Goal: Task Accomplishment & Management: Use online tool/utility

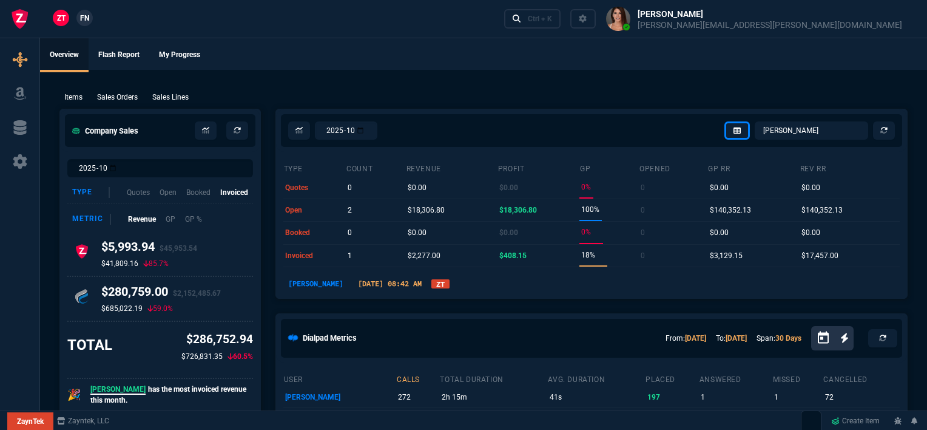
select select "12: [PERSON_NAME]"
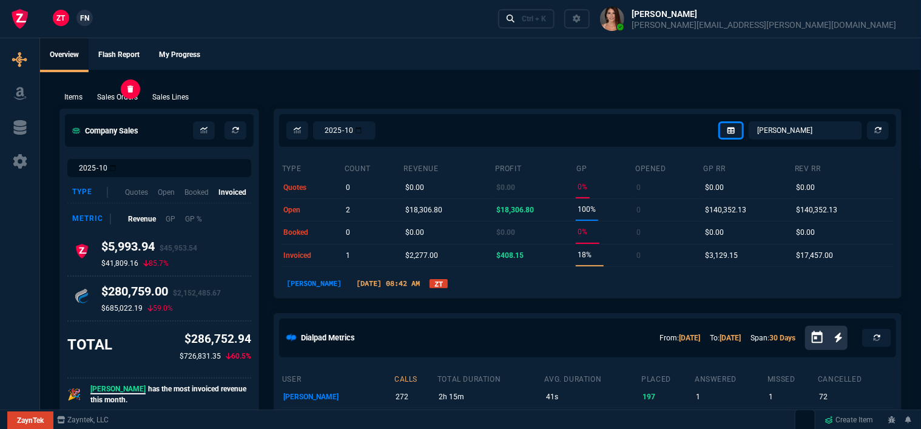
click at [123, 99] on p "Sales Orders" at bounding box center [117, 97] width 41 height 11
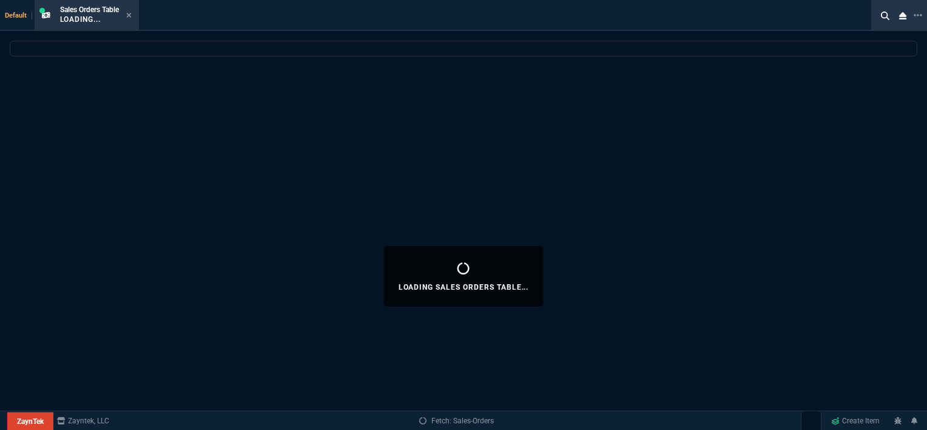
select select
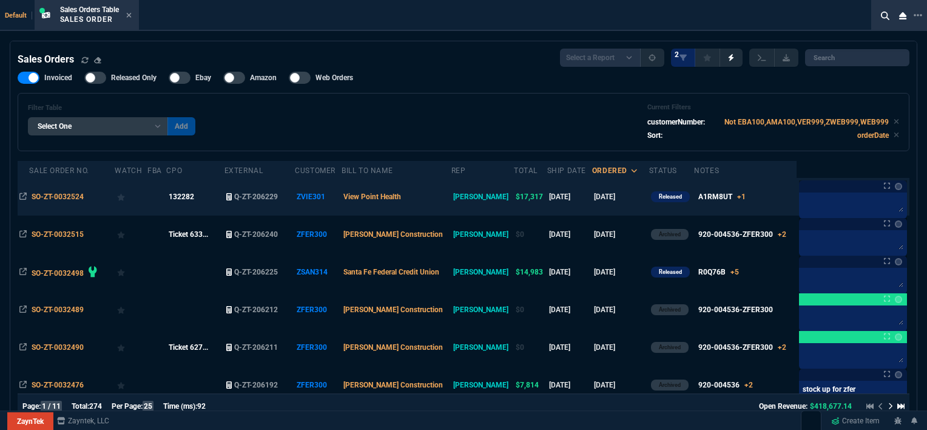
click at [443, 197] on td "View Point Health" at bounding box center [397, 197] width 110 height 38
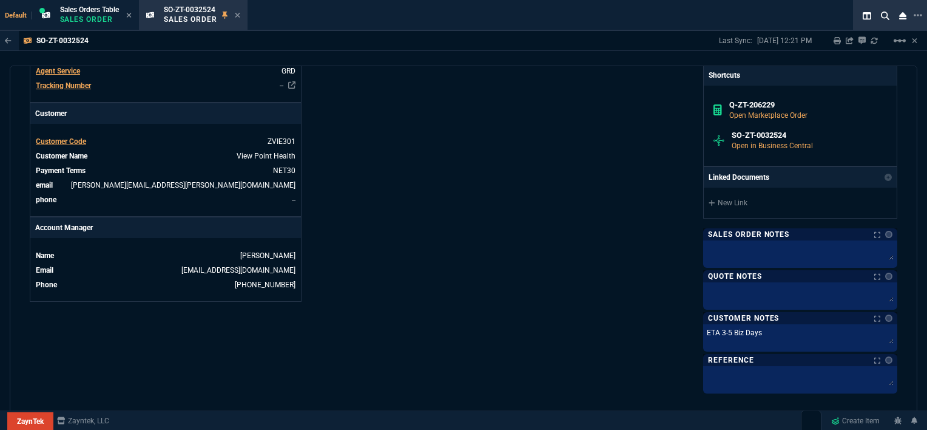
scroll to position [624, 0]
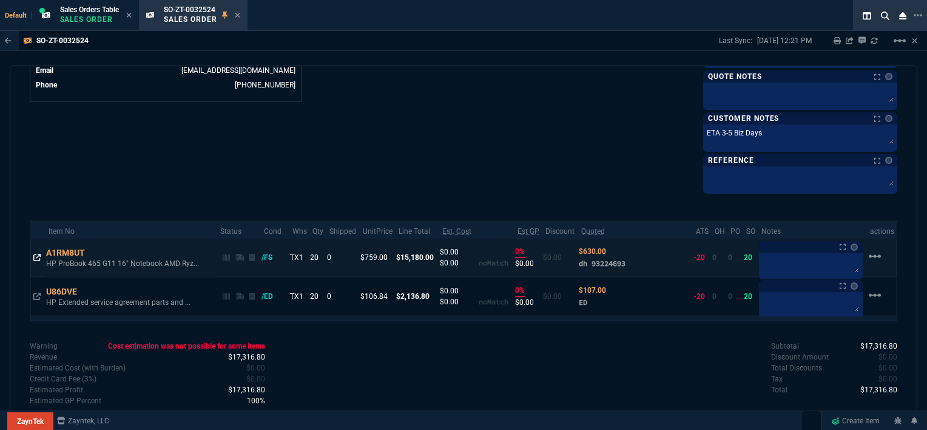
click at [35, 254] on icon at bounding box center [36, 257] width 7 height 7
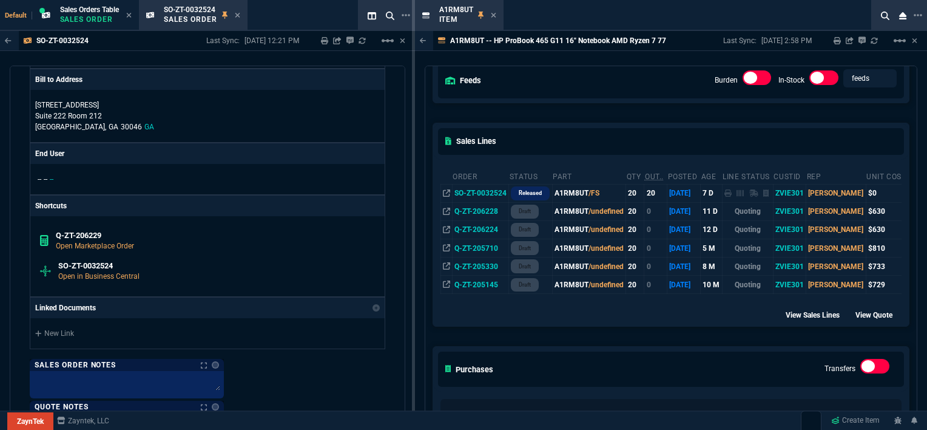
scroll to position [1231, 0]
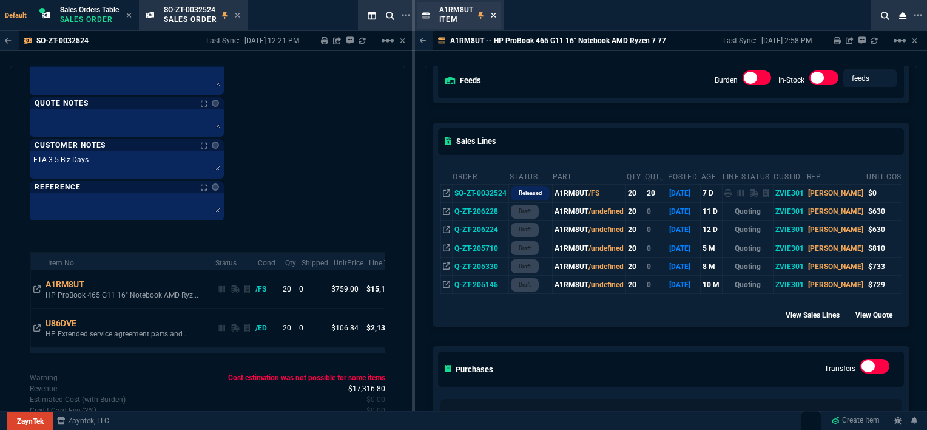
click at [493, 16] on icon at bounding box center [493, 15] width 5 height 5
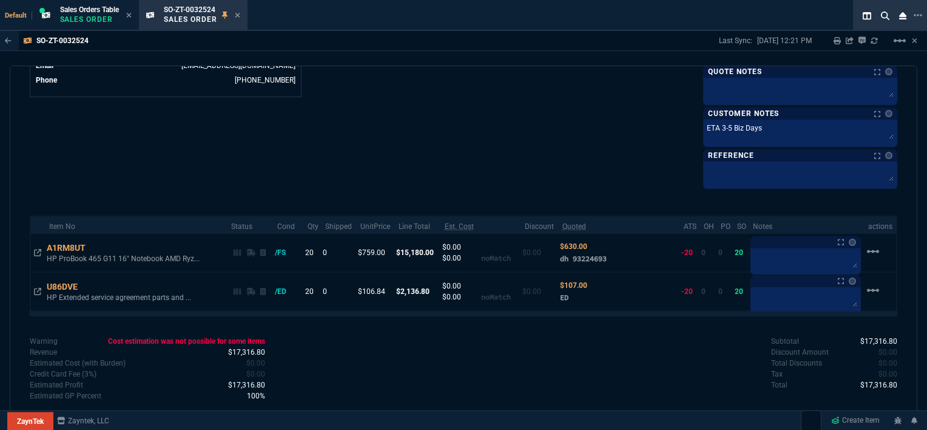
scroll to position [625, 0]
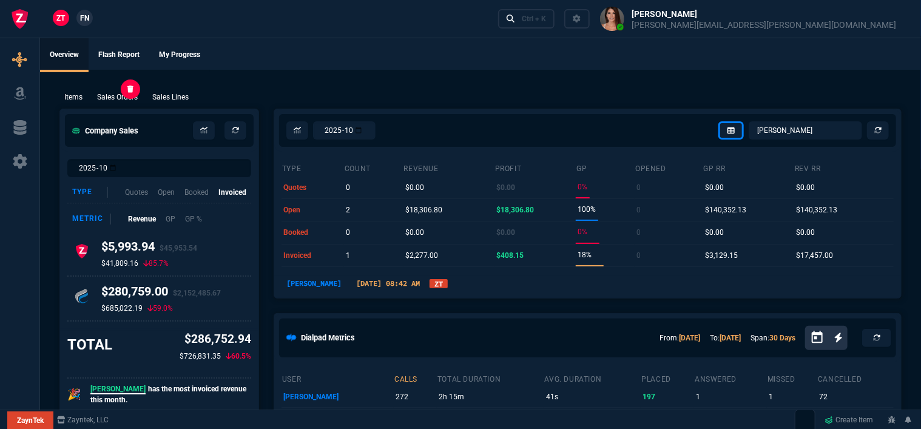
click at [109, 95] on p "Sales Orders" at bounding box center [117, 97] width 41 height 11
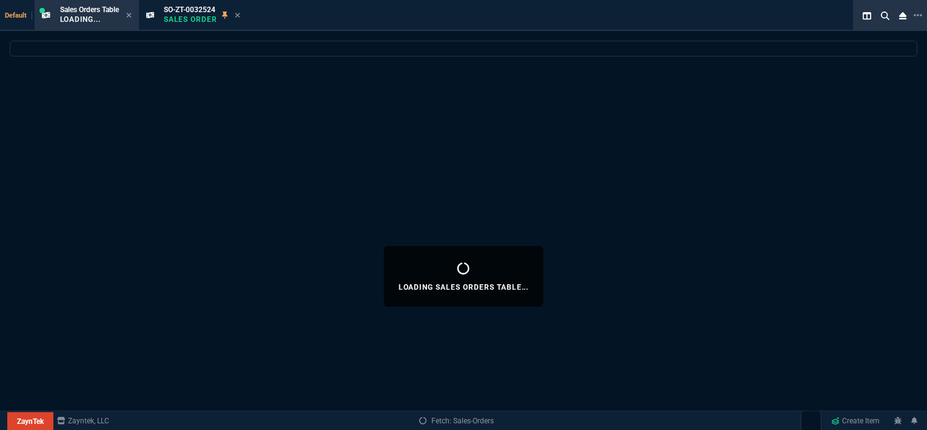
select select
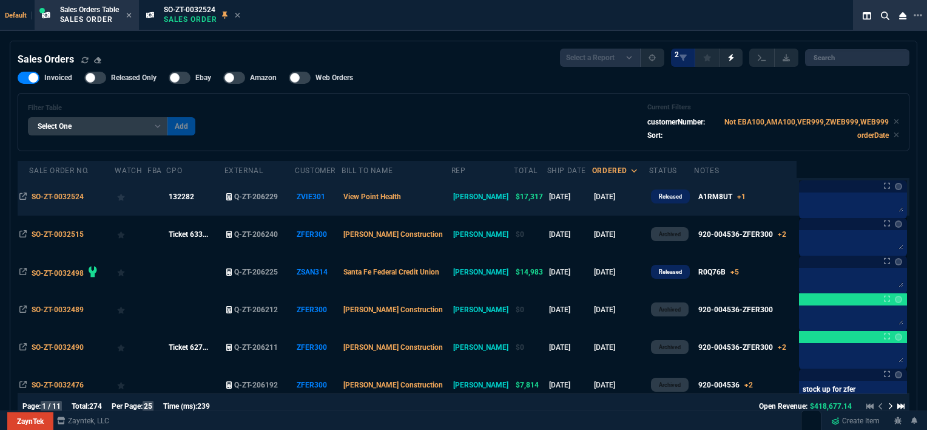
click at [449, 203] on td "View Point Health" at bounding box center [397, 197] width 110 height 38
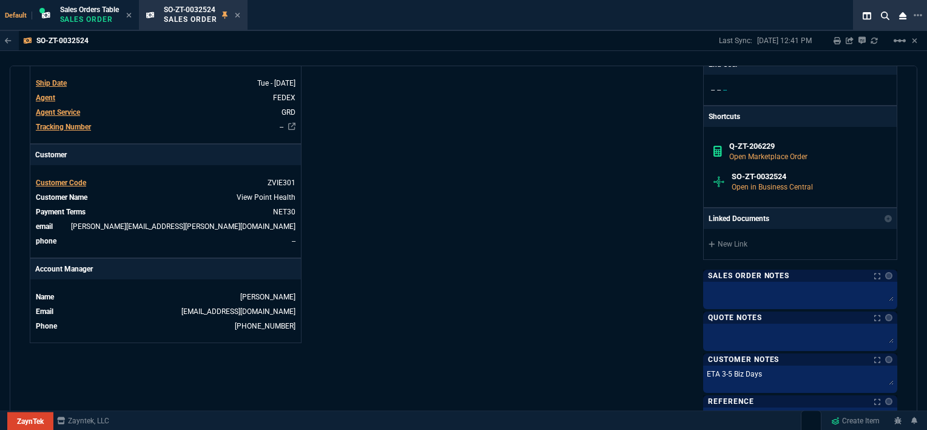
scroll to position [303, 0]
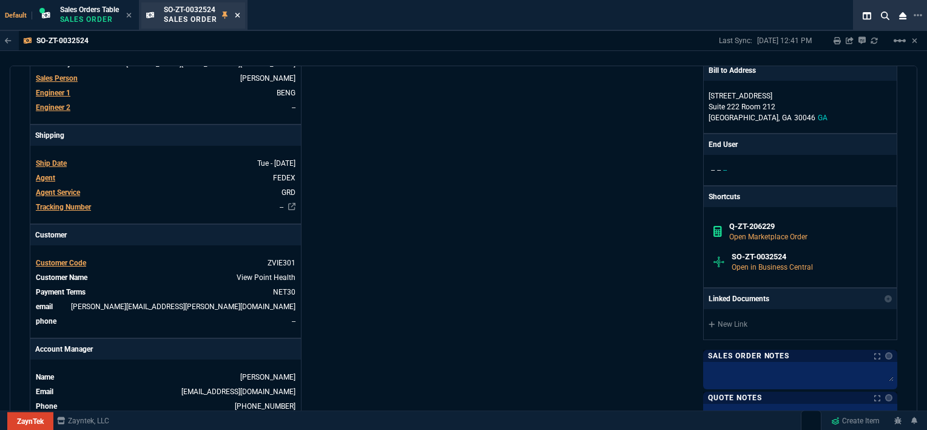
click at [240, 12] on icon at bounding box center [237, 15] width 5 height 7
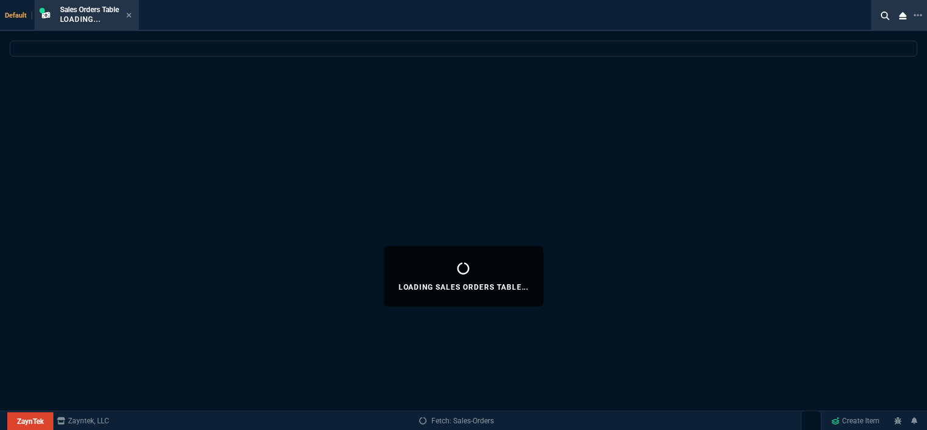
select select
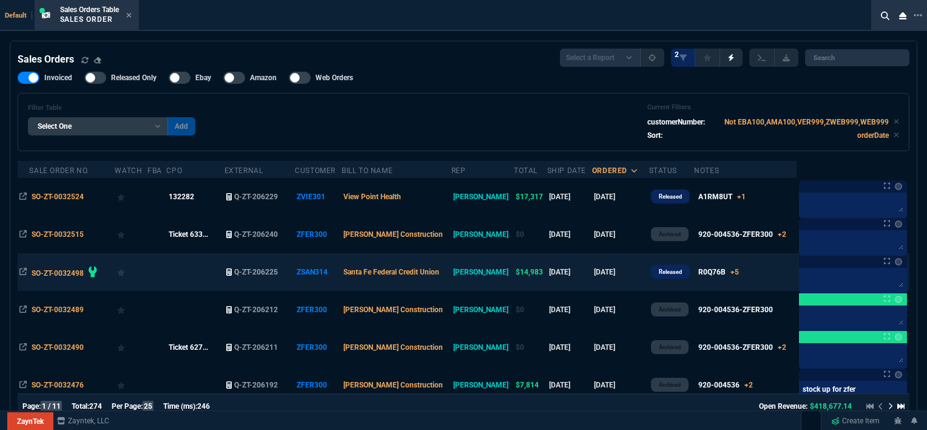
click at [749, 280] on td "R0Q76B +5 x1 R0Q76B x2 R0Q47A x2 R0Q67A x2 J9283D x1 CONFIGURATION x1 H27Z4E" at bounding box center [745, 272] width 103 height 38
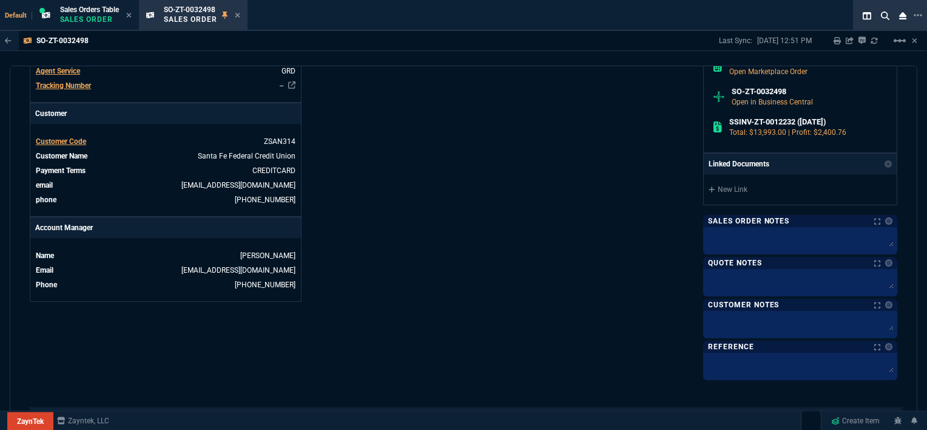
scroll to position [364, 0]
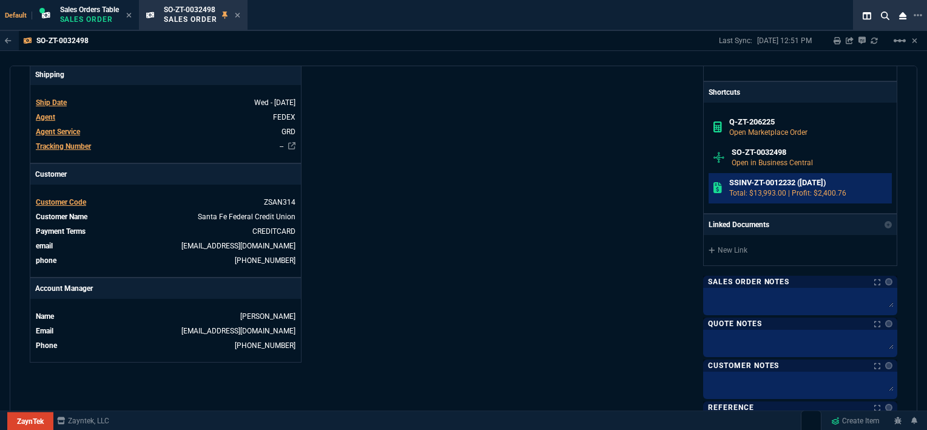
click at [760, 187] on p "Total: $13,993.00 | Profit: $2,400.76" at bounding box center [808, 192] width 158 height 11
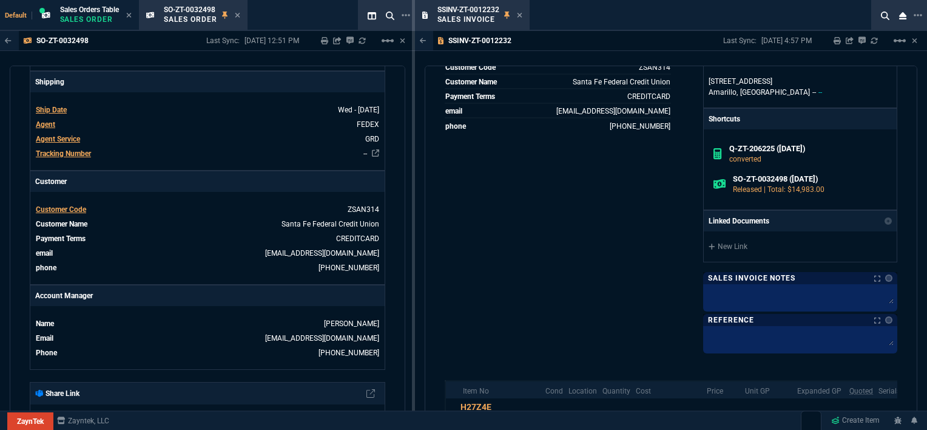
scroll to position [0, 0]
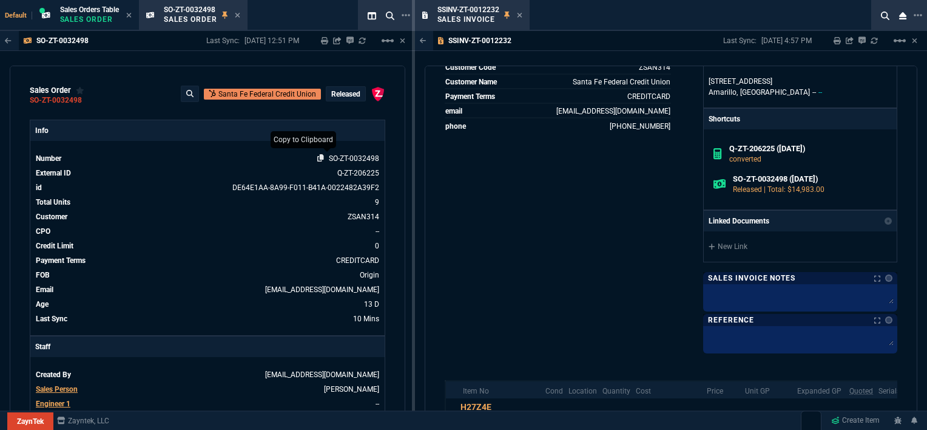
click at [317, 160] on icon at bounding box center [320, 157] width 7 height 7
click at [521, 13] on icon at bounding box center [519, 15] width 5 height 7
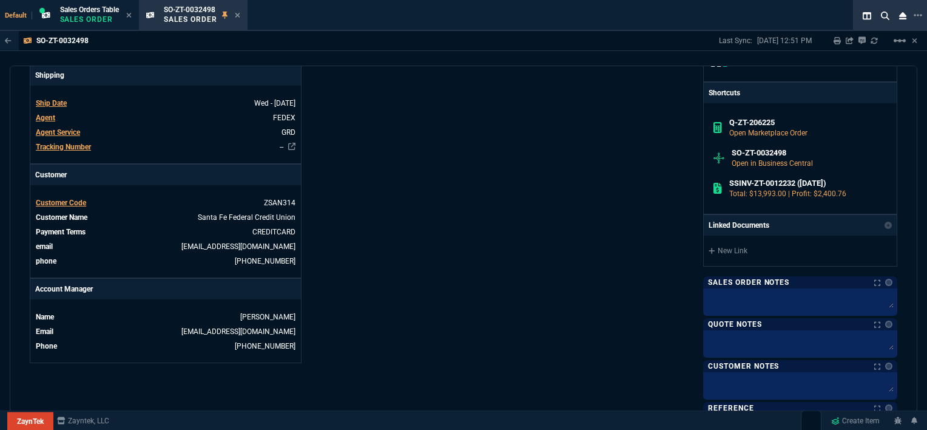
scroll to position [364, 0]
click at [240, 16] on icon at bounding box center [237, 15] width 5 height 5
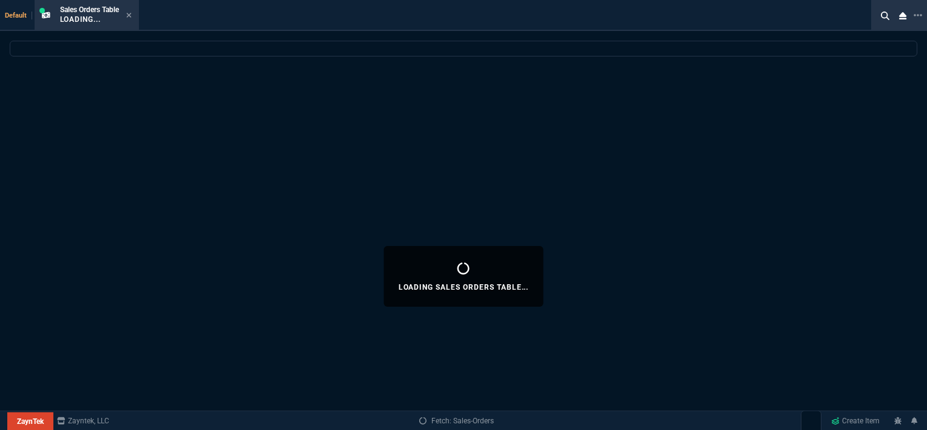
select select
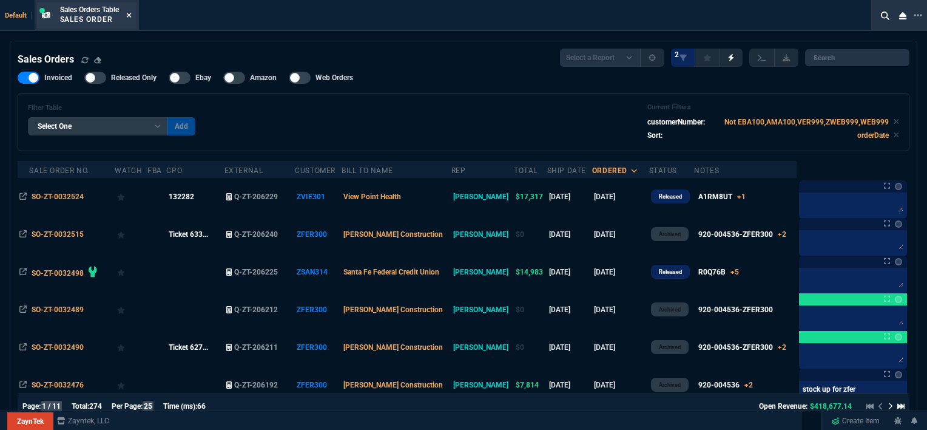
click at [129, 12] on icon at bounding box center [128, 15] width 5 height 7
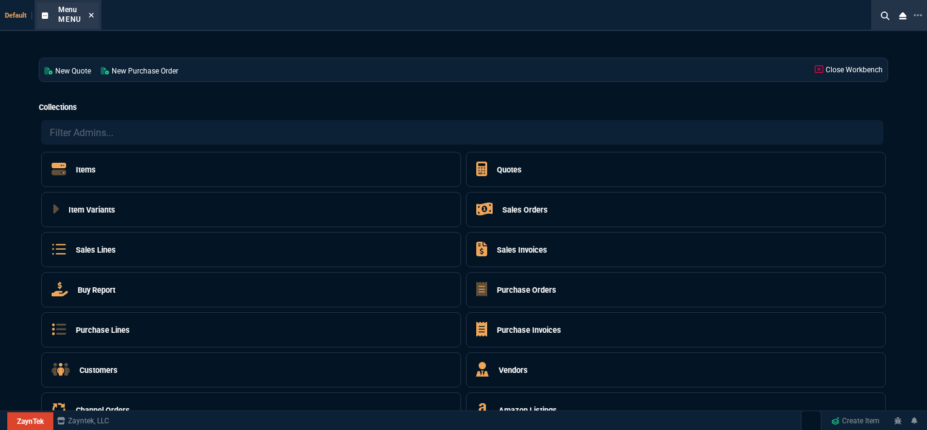
click at [89, 13] on icon at bounding box center [91, 15] width 5 height 5
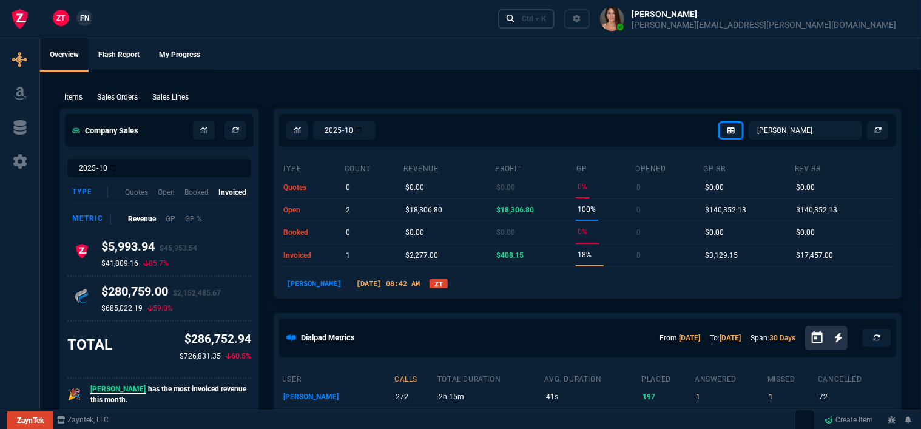
click at [546, 17] on div "Ctrl + K" at bounding box center [534, 19] width 24 height 10
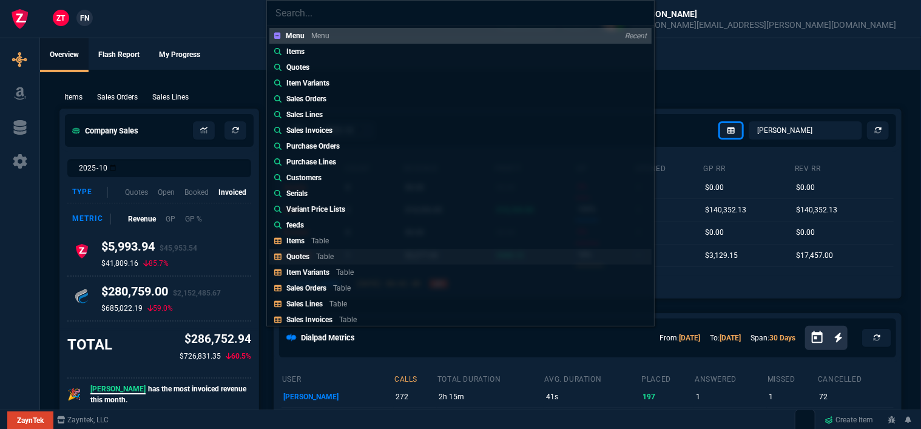
click at [408, 258] on link "Quotes Table" at bounding box center [460, 257] width 382 height 16
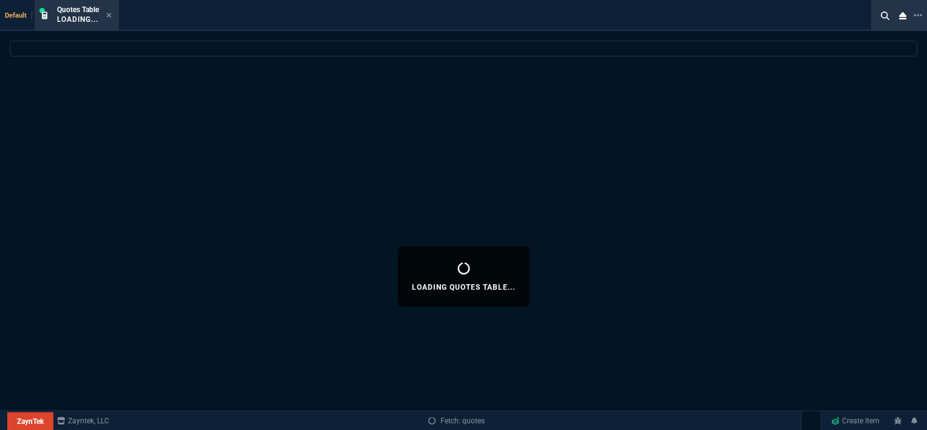
select select
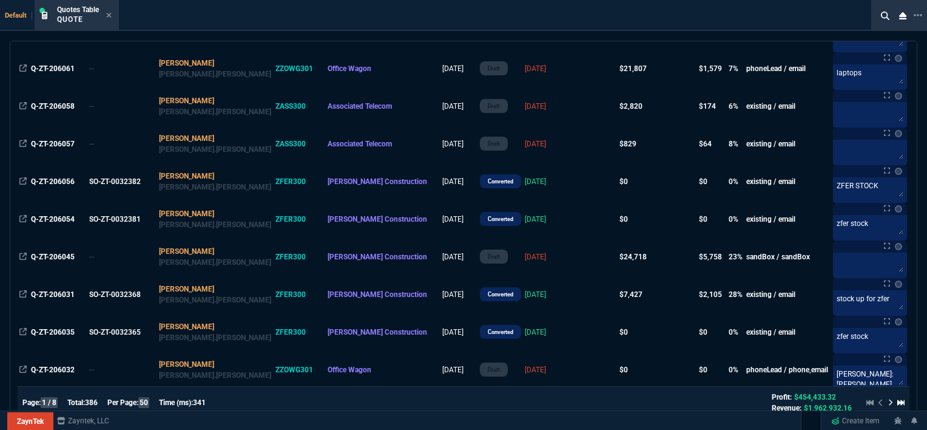
scroll to position [1153, 0]
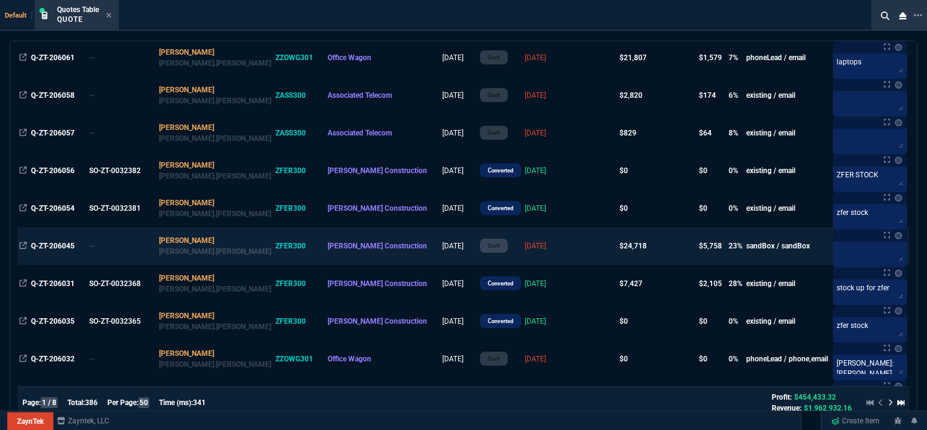
click at [571, 254] on td at bounding box center [594, 246] width 47 height 38
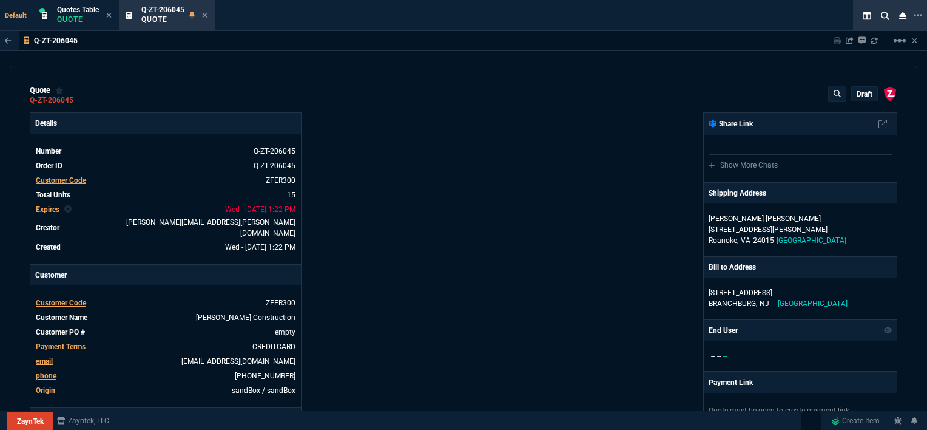
type input "100"
type input "995"
type input "1260.57"
type input "22"
type input "190"
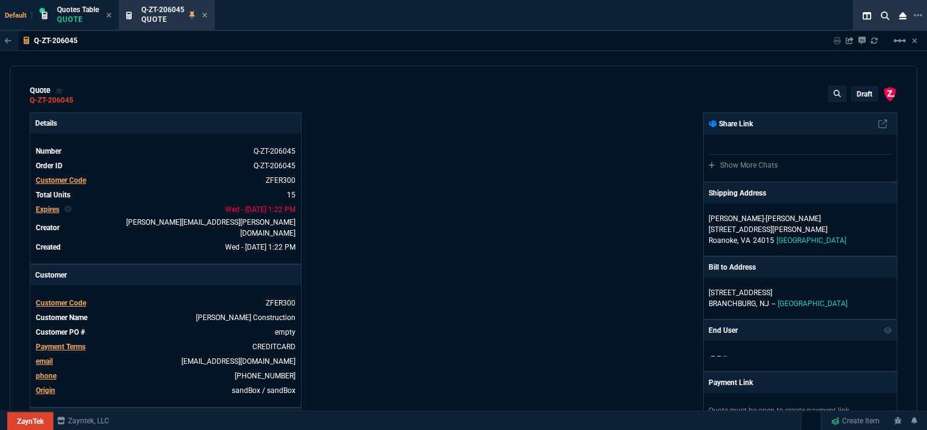
type input "1178.09"
type input "11"
type input "135"
type input "1908.52"
type input "18"
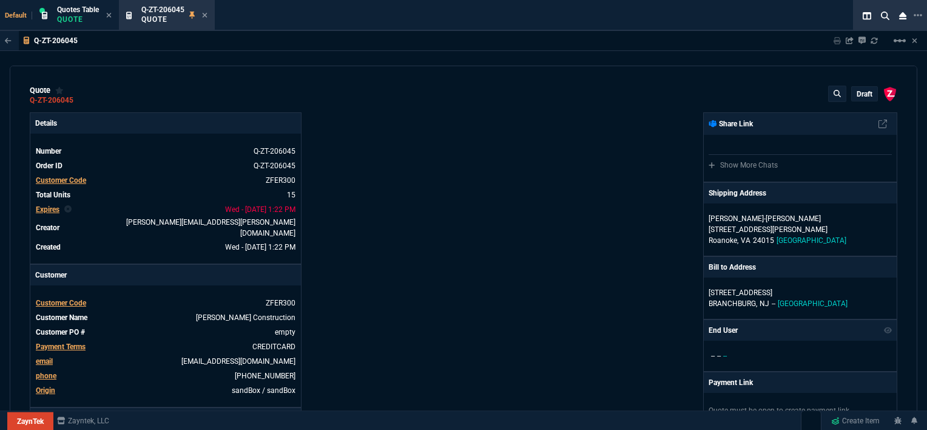
type input "211"
type input "1746.35"
type input "100"
type input "2085"
type input "2844.07"
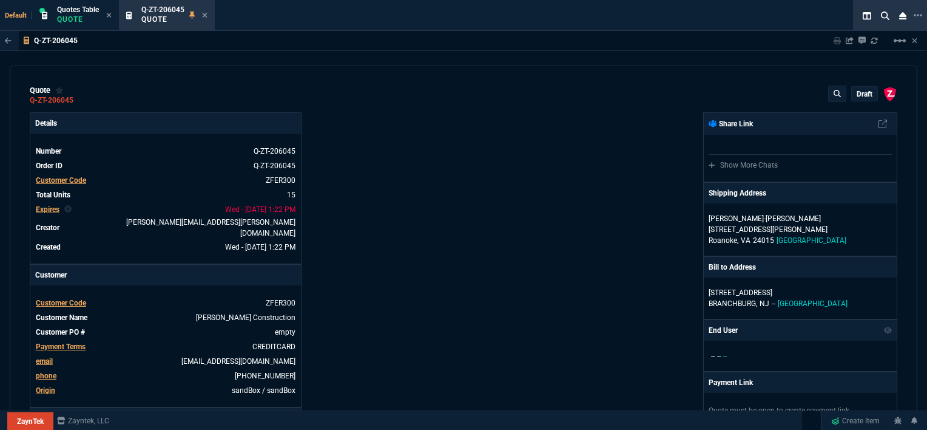
type input "100"
type input "1665"
type input "2494.8"
type input "13"
type input "361"
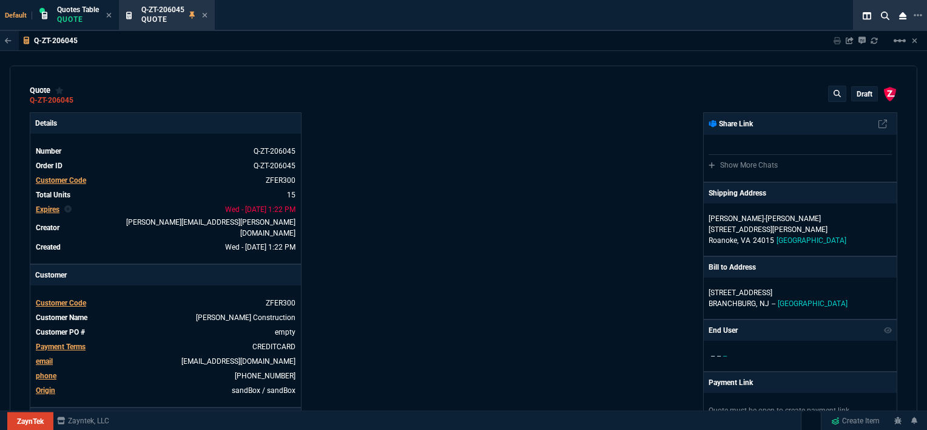
type input "3548.15"
type input "20"
type input "715"
type input "4041.58"
type input "3"
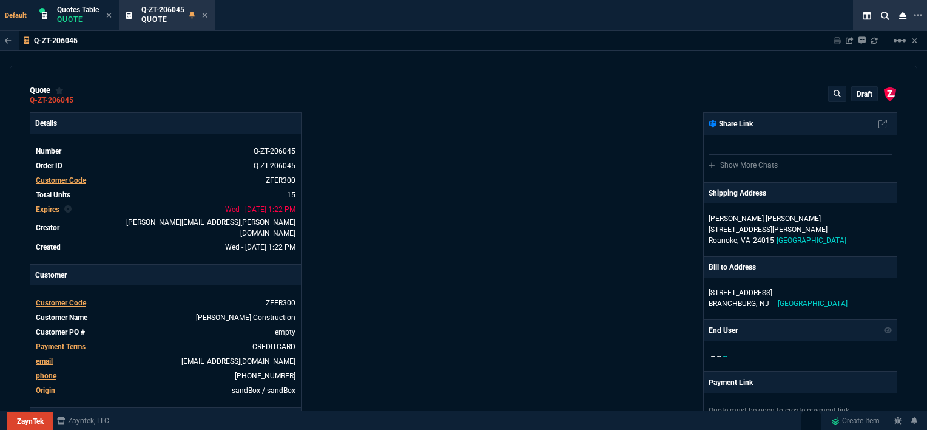
type input "12"
type input "699"
type input "11"
type input "88"
type input "1049"
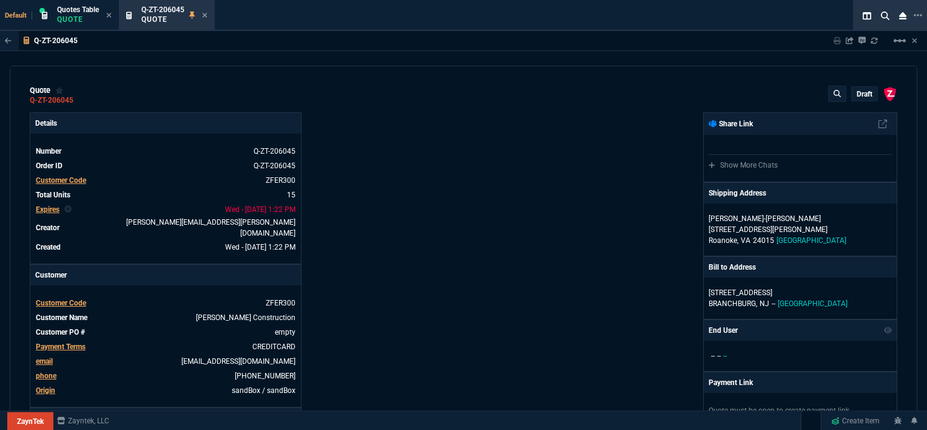
type input "2"
type input "33"
type input "1999"
type input "10"
type input "121"
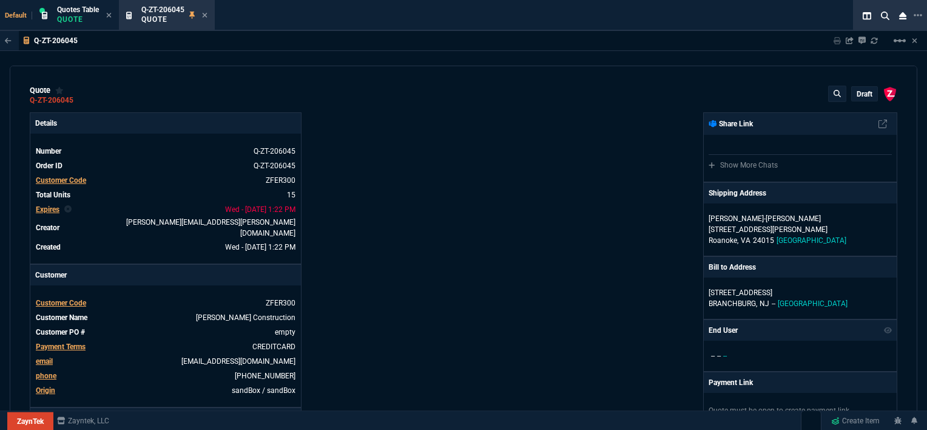
type input "1649"
type input "3"
type input "75"
type input "4352.04"
type input "2"
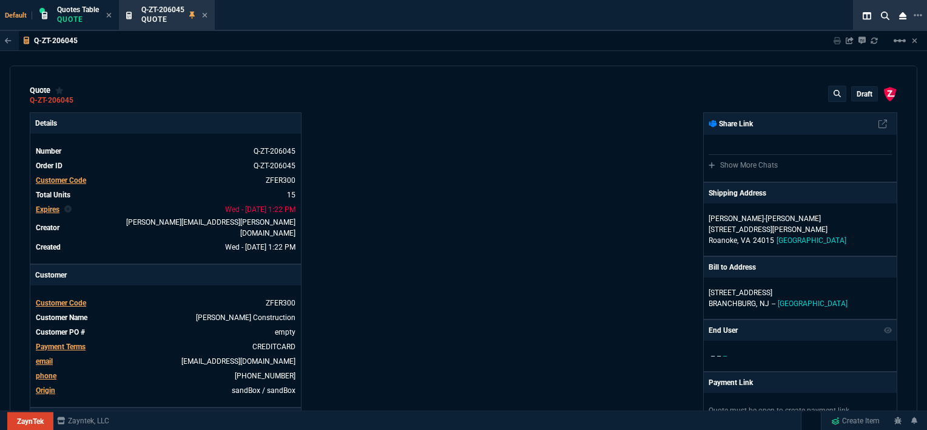
type input "59"
type input "4964.65"
type input "0"
type input "6409.36"
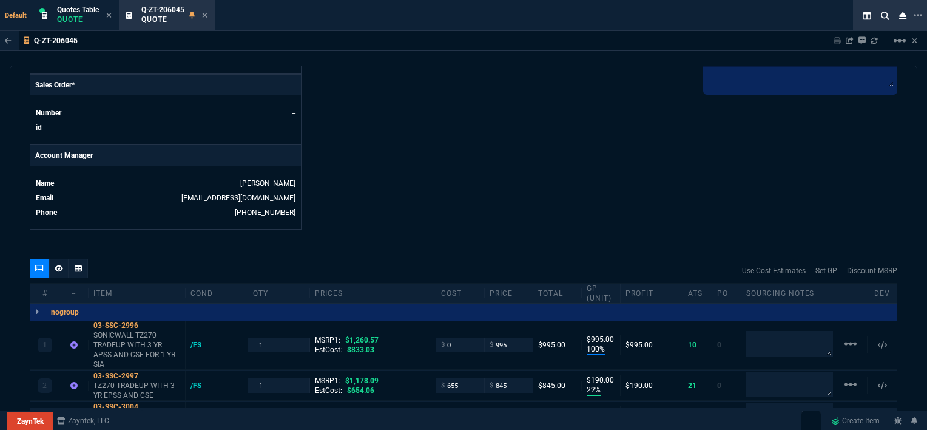
type input "21"
type input "28"
type input "33"
type input "34"
type input "27"
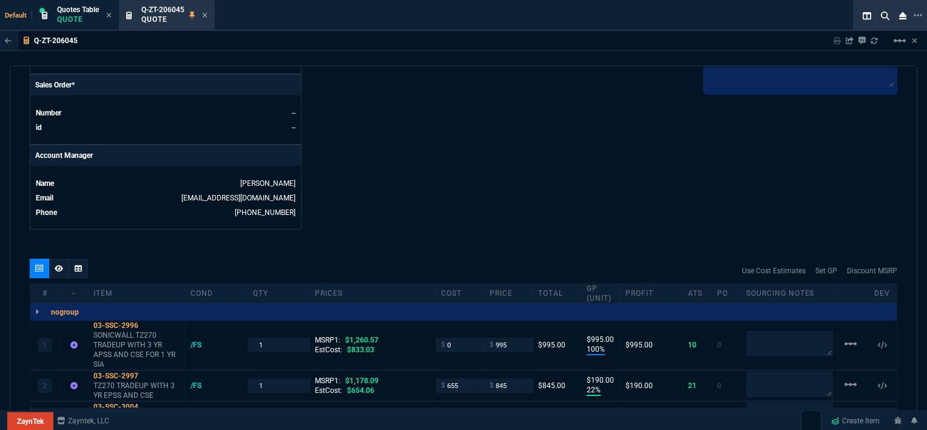
type input "33"
type input "24"
type input "10"
type input "33"
type input "26"
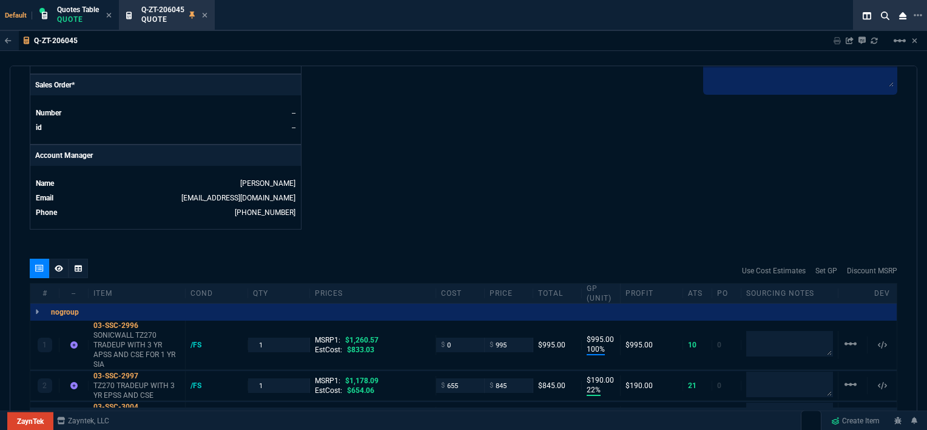
type input "33"
type input "27"
type input "33"
type input "26"
type input "100"
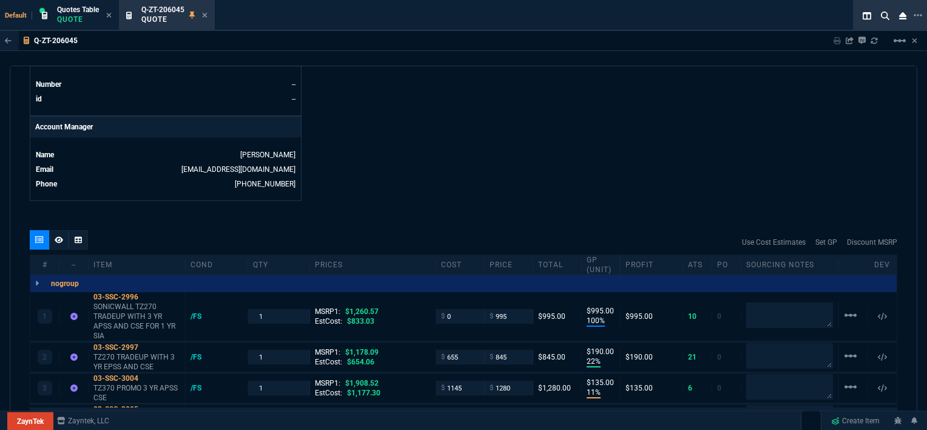
scroll to position [607, 0]
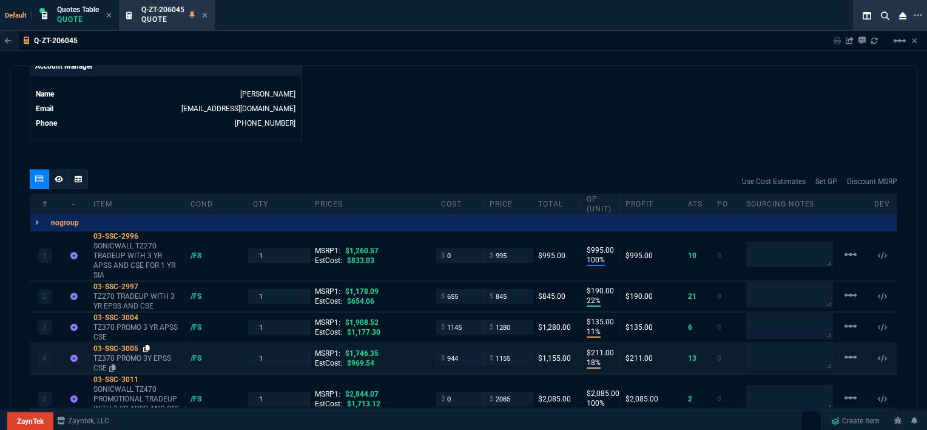
click at [149, 345] on icon at bounding box center [146, 348] width 7 height 7
